Goal: Information Seeking & Learning: Learn about a topic

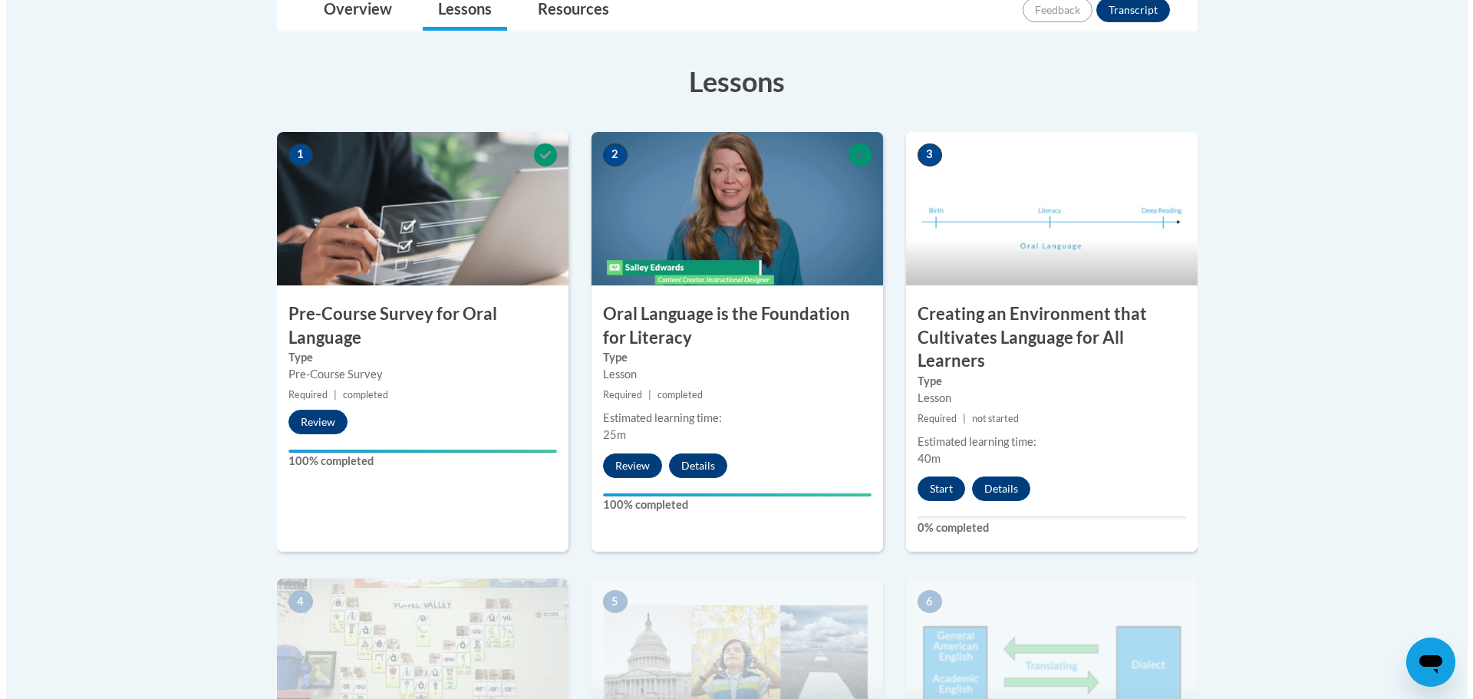
scroll to position [614, 0]
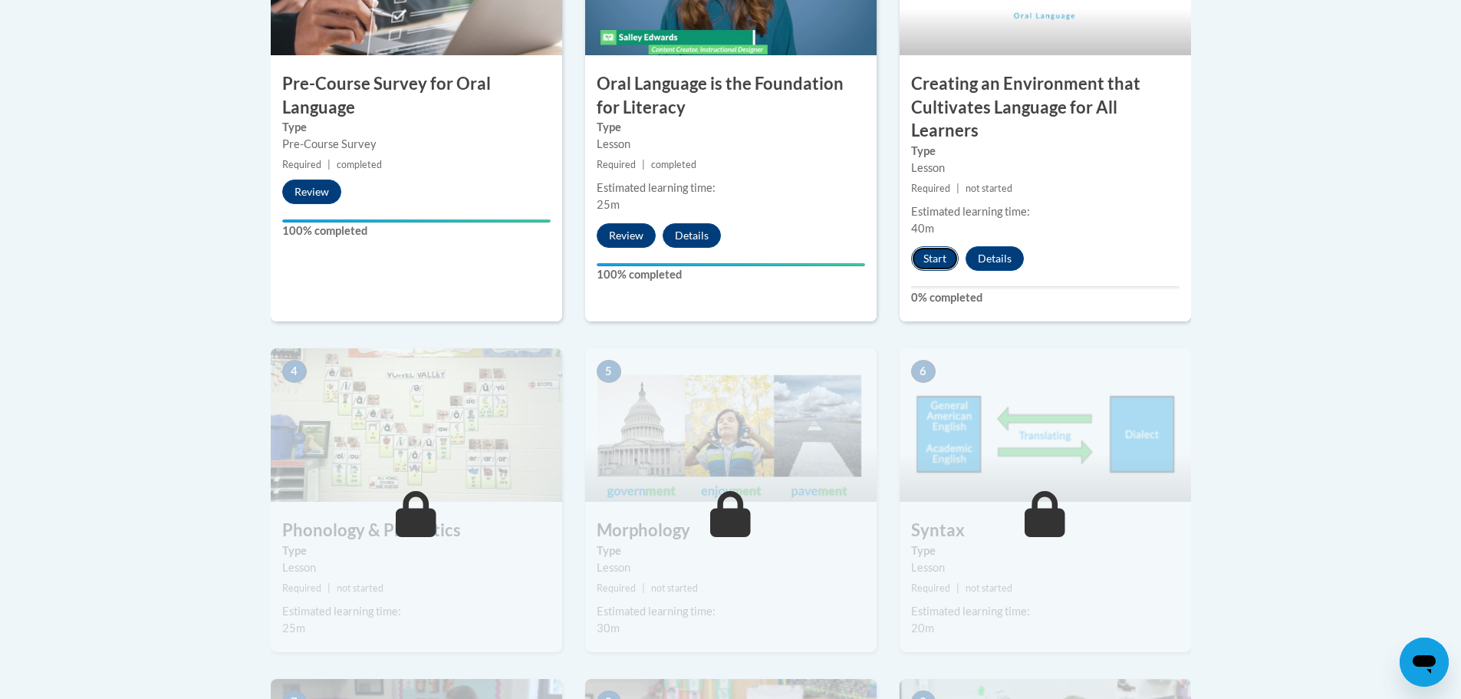
click at [939, 255] on button "Start" at bounding box center [935, 258] width 48 height 25
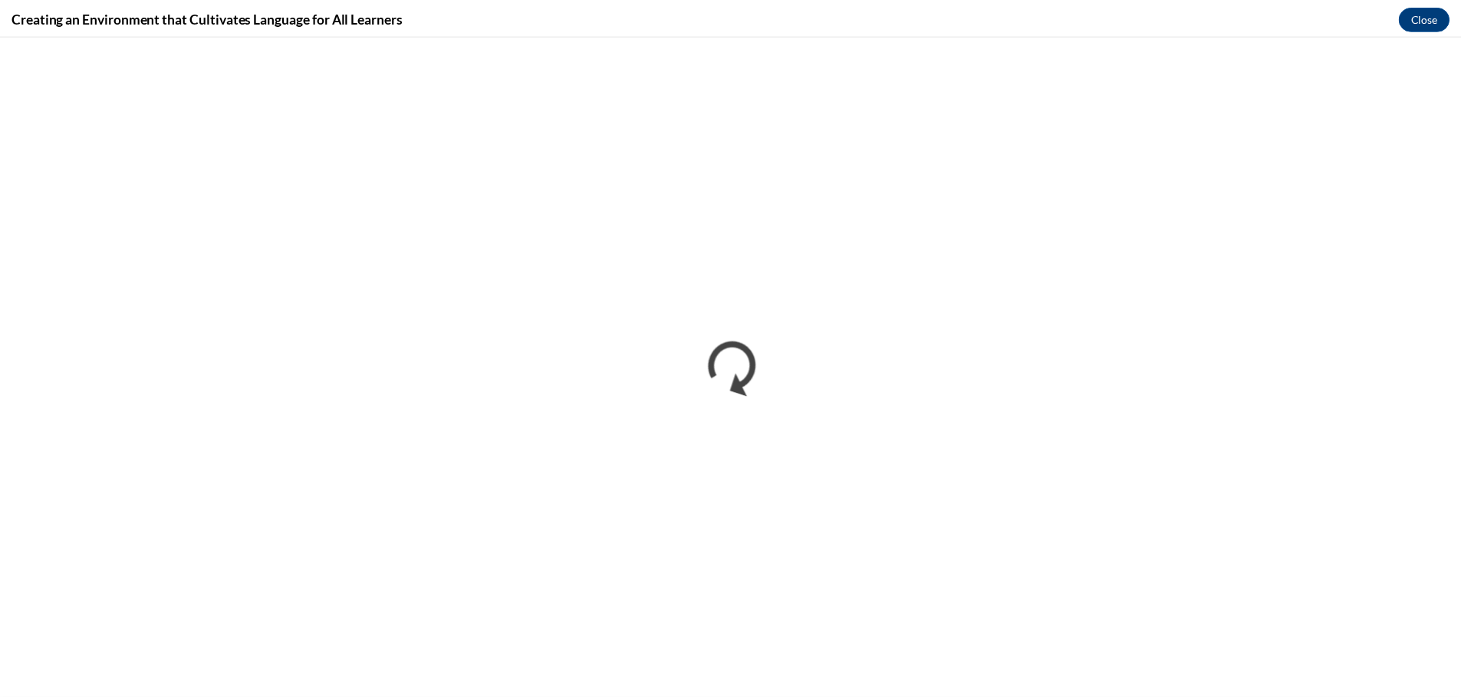
scroll to position [0, 0]
click at [1433, 18] on button "Close" at bounding box center [1435, 17] width 51 height 25
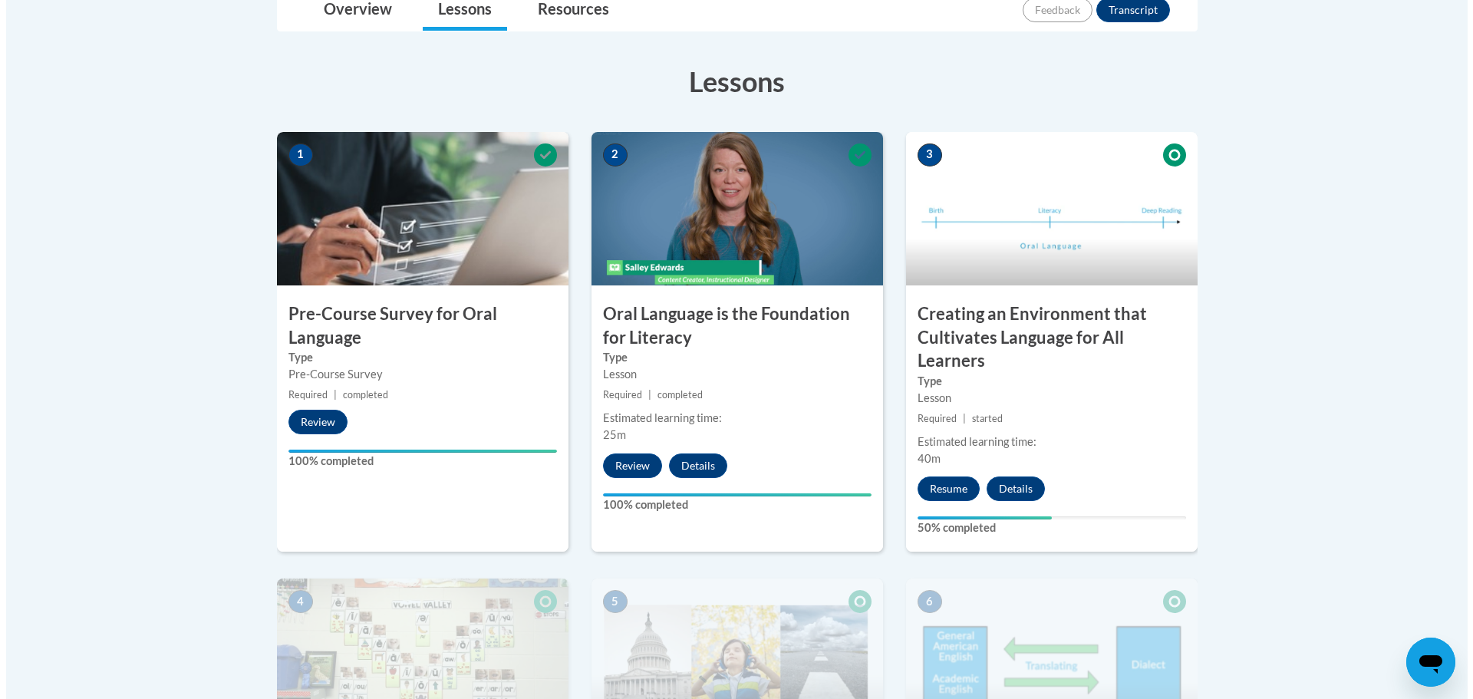
scroll to position [460, 0]
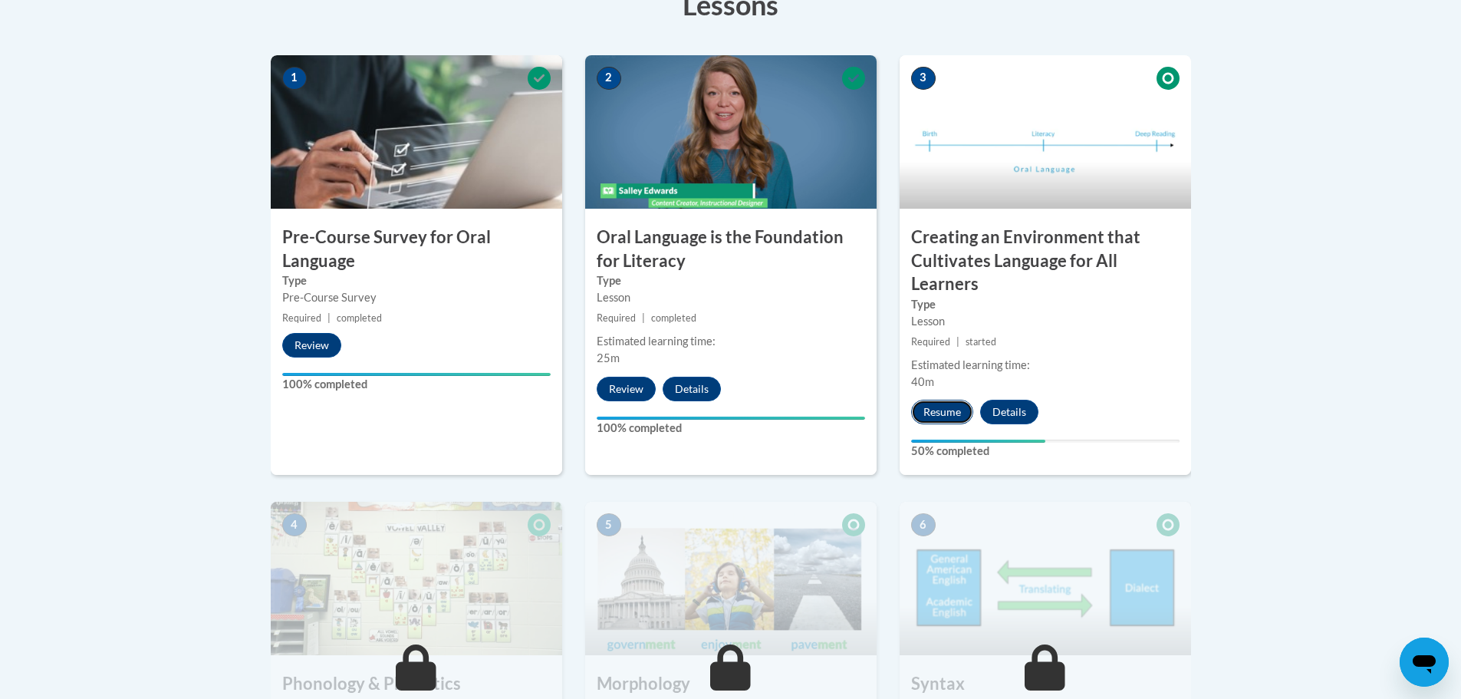
click at [945, 407] on button "Resume" at bounding box center [942, 412] width 62 height 25
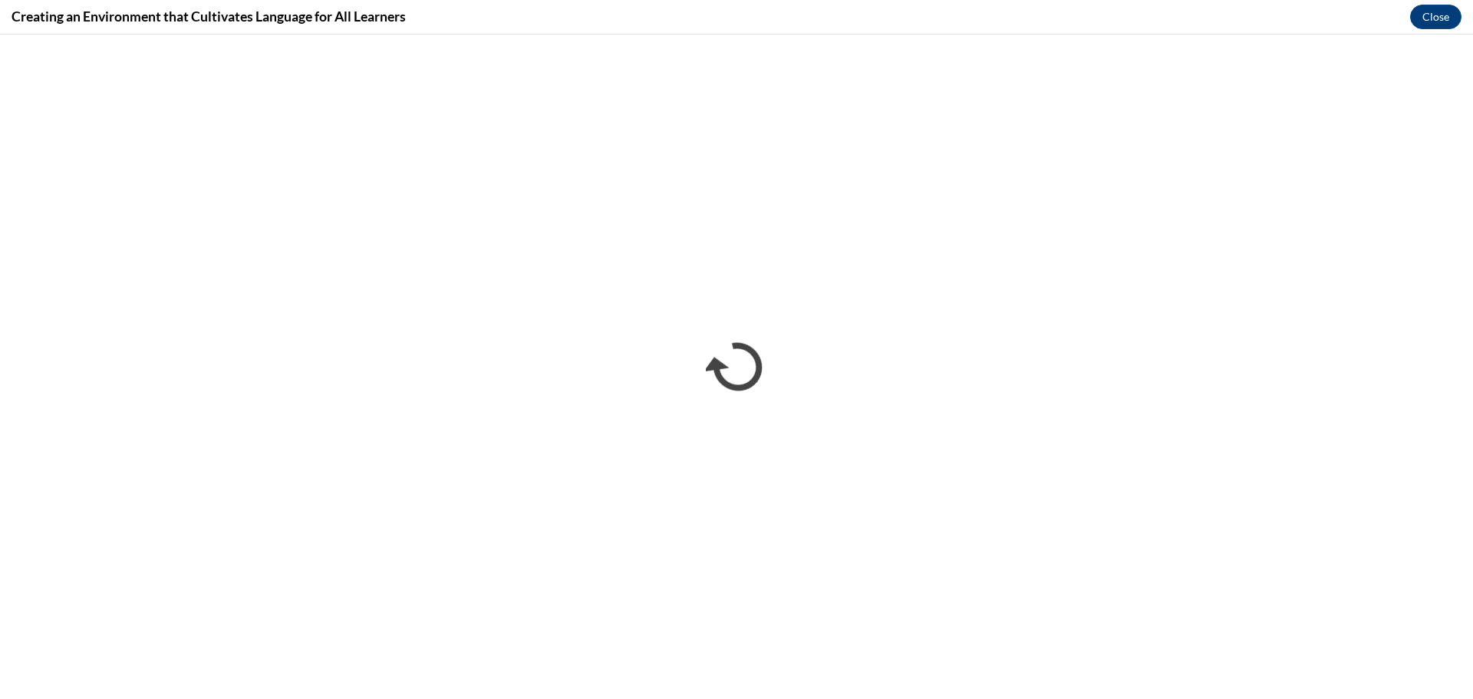
scroll to position [0, 0]
click at [1433, 15] on button "Close" at bounding box center [1435, 17] width 51 height 25
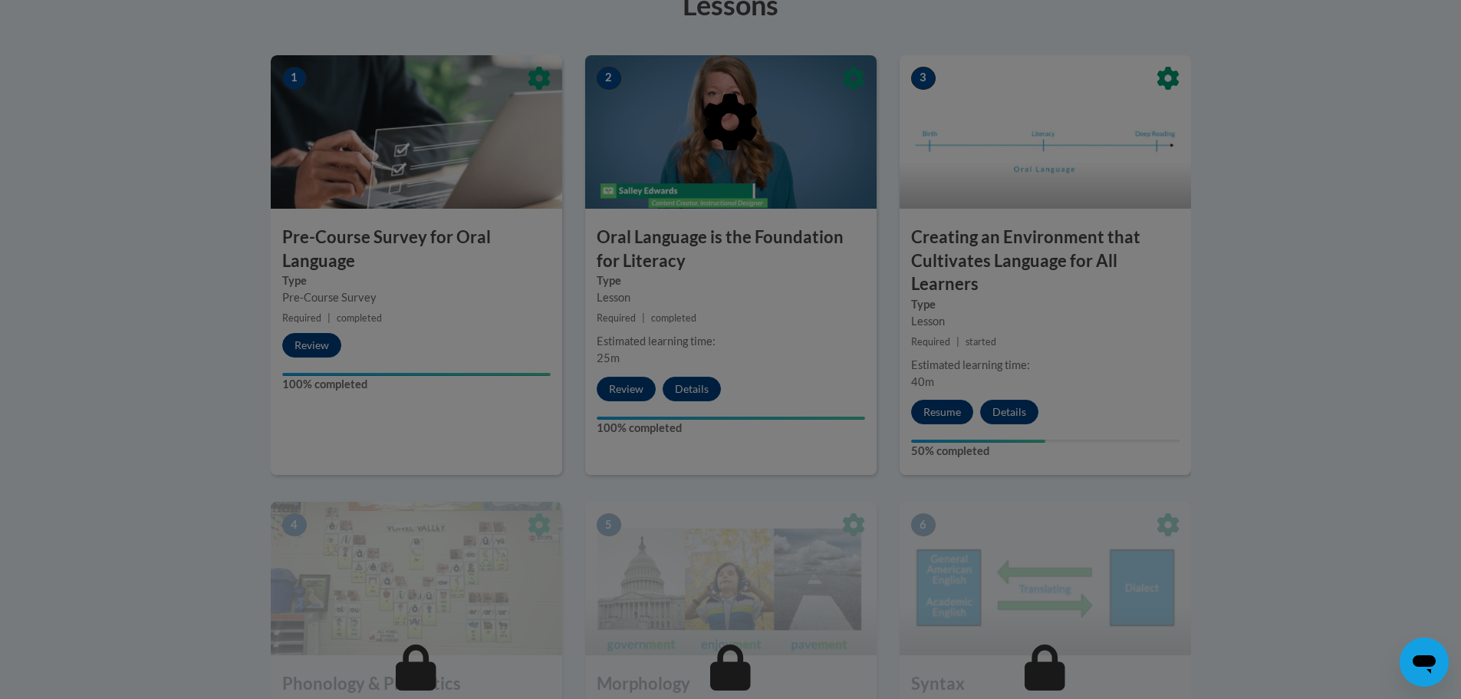
click at [1266, 234] on div at bounding box center [730, 349] width 1461 height 699
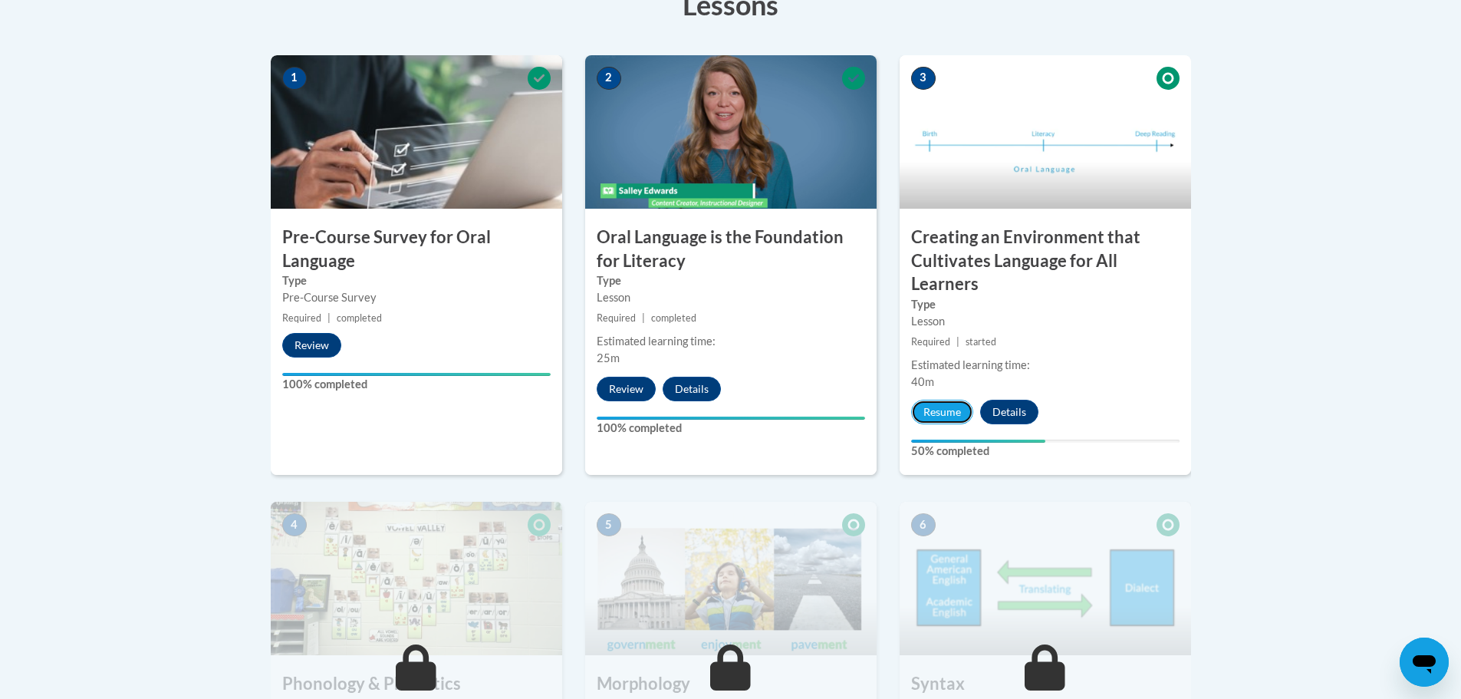
click at [955, 409] on button "Resume" at bounding box center [942, 412] width 62 height 25
